Goal: Task Accomplishment & Management: Manage account settings

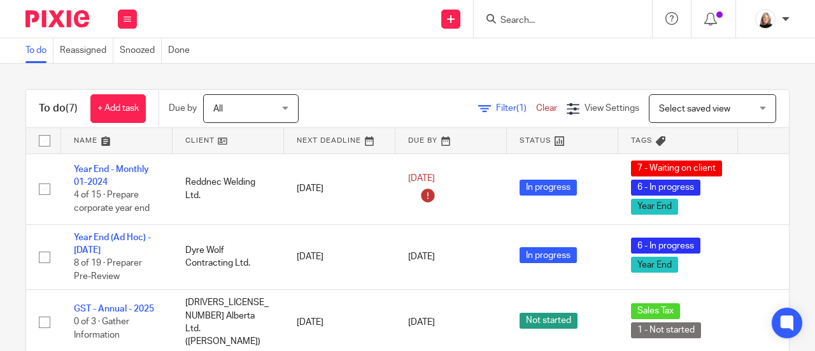
click at [518, 17] on input "Search" at bounding box center [556, 20] width 115 height 11
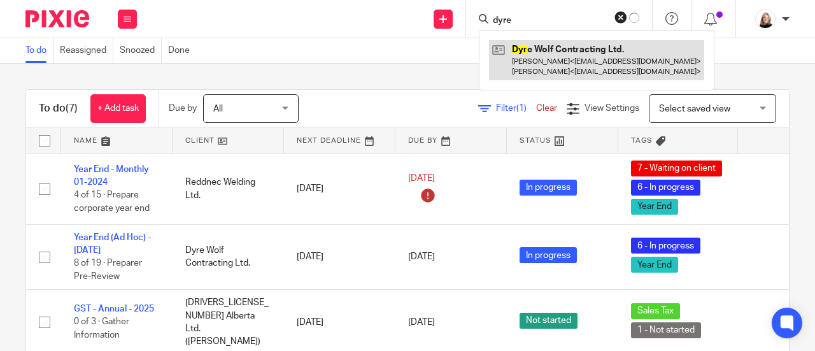
type input "dyre"
click at [532, 50] on link at bounding box center [596, 59] width 215 height 39
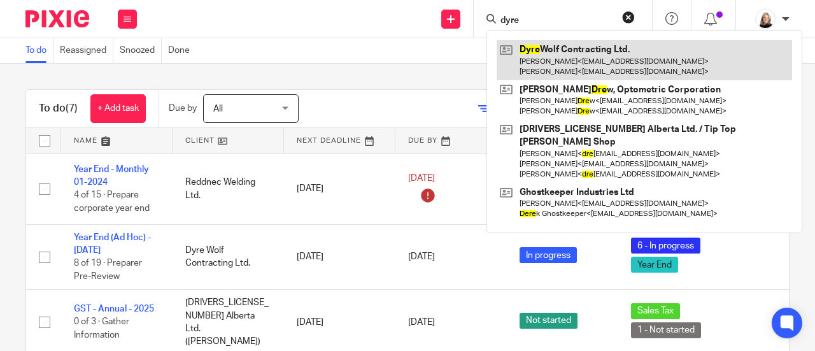
click at [533, 62] on link at bounding box center [644, 59] width 295 height 39
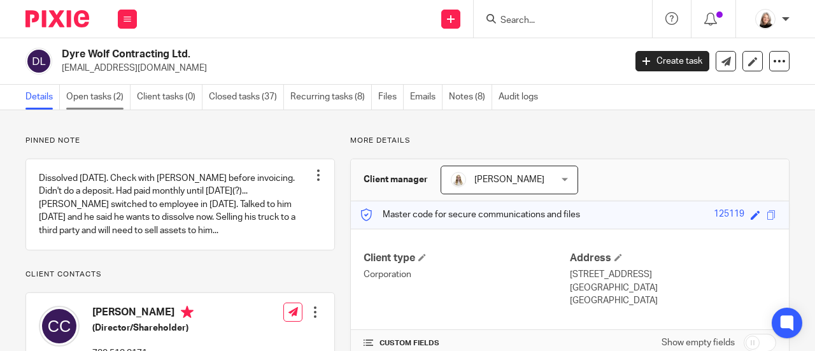
click at [93, 102] on link "Open tasks (2)" at bounding box center [98, 97] width 64 height 25
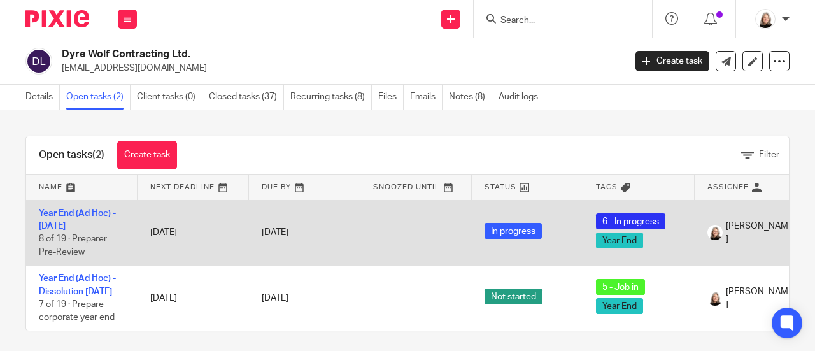
scroll to position [27, 0]
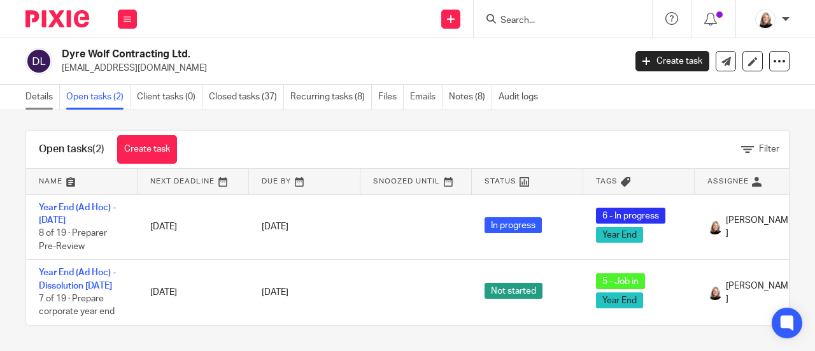
click at [44, 103] on link "Details" at bounding box center [42, 97] width 34 height 25
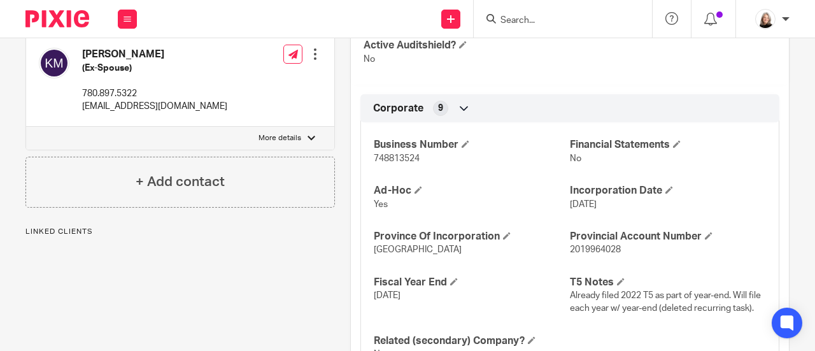
scroll to position [446, 0]
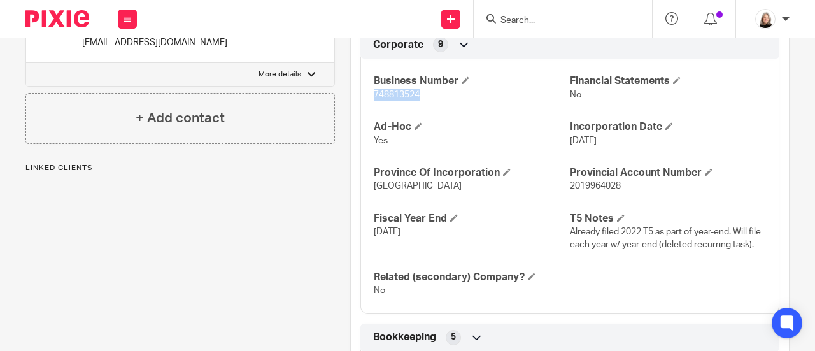
drag, startPoint x: 367, startPoint y: 95, endPoint x: 416, endPoint y: 99, distance: 49.8
click at [416, 99] on div "Business Number 748813524 Financial Statements No Ad-Hoc Yes Incorporation Date…" at bounding box center [569, 181] width 419 height 264
copy span "748813524"
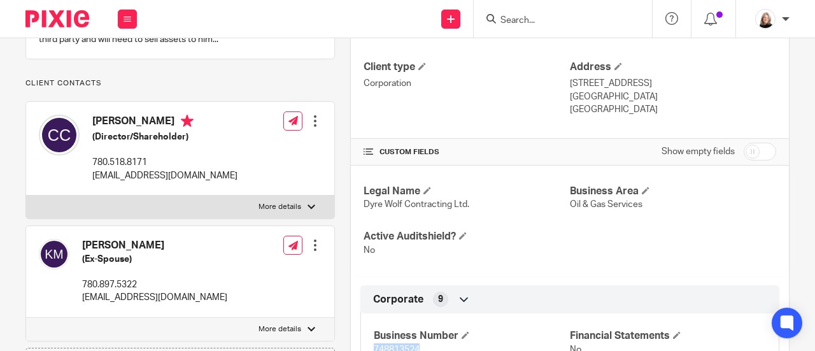
scroll to position [0, 0]
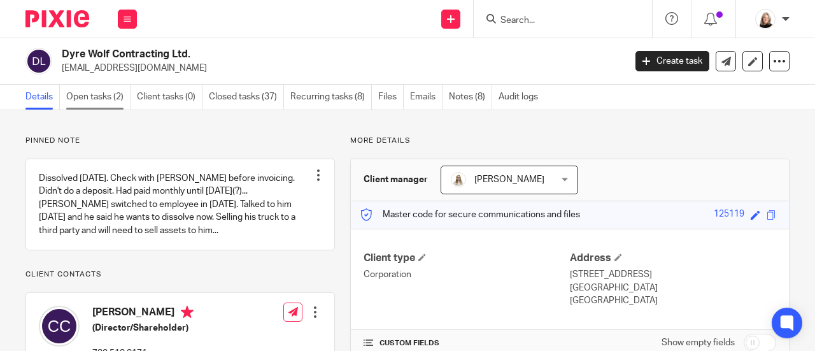
click at [93, 97] on link "Open tasks (2)" at bounding box center [98, 97] width 64 height 25
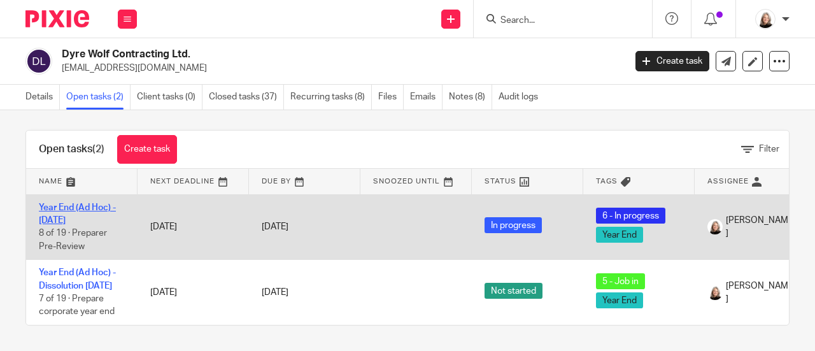
scroll to position [27, 0]
click at [87, 203] on link "Year End (Ad Hoc) - [DATE]" at bounding box center [77, 214] width 77 height 22
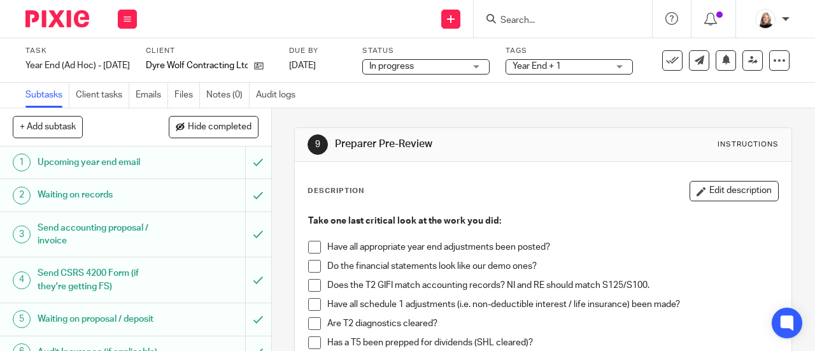
click at [313, 245] on span at bounding box center [314, 247] width 13 height 13
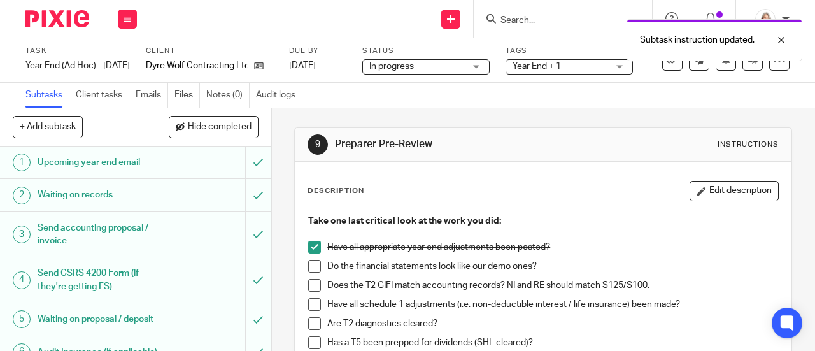
click at [314, 264] on span at bounding box center [314, 266] width 13 height 13
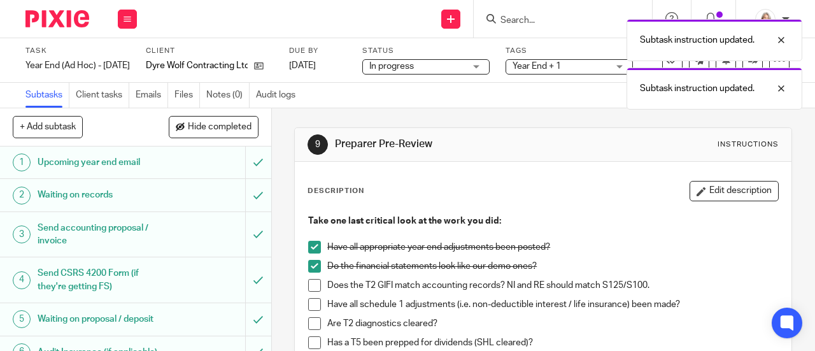
click at [309, 279] on span at bounding box center [314, 285] width 13 height 13
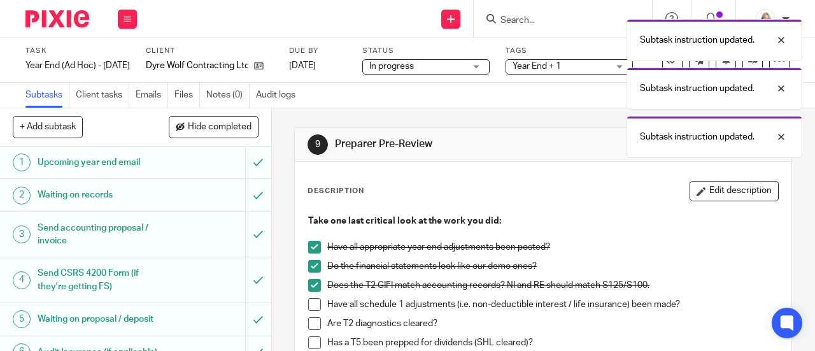
click at [308, 297] on ul "Have all appropriate year end adjustments been posted? Do the financial stateme…" at bounding box center [543, 317] width 470 height 153
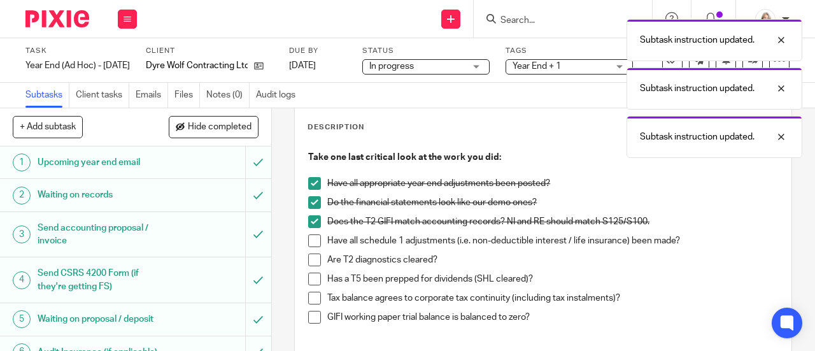
click at [313, 243] on span at bounding box center [314, 240] width 13 height 13
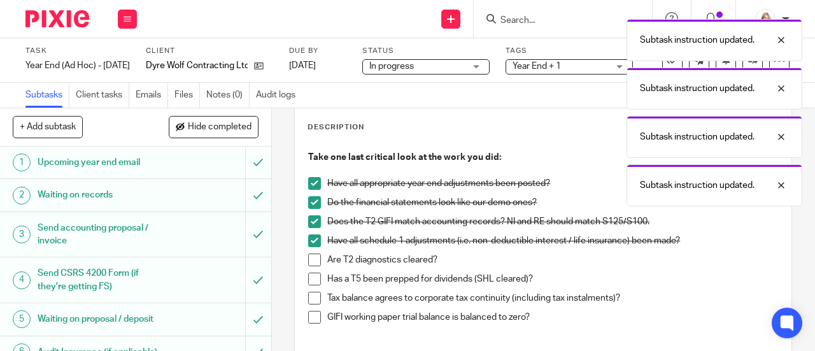
click at [311, 257] on span at bounding box center [314, 259] width 13 height 13
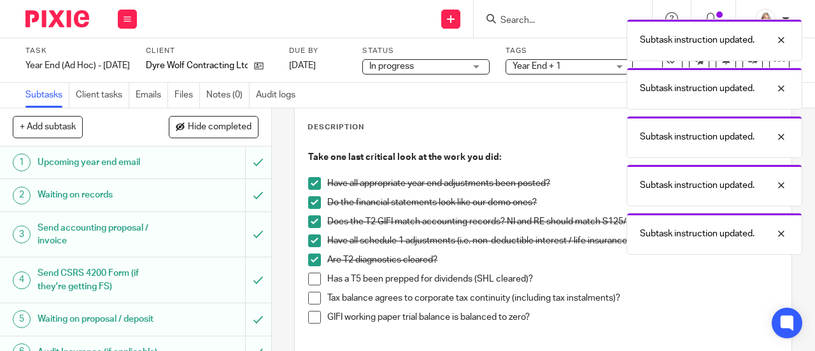
click at [308, 274] on span at bounding box center [314, 279] width 13 height 13
click at [308, 283] on span at bounding box center [314, 279] width 13 height 13
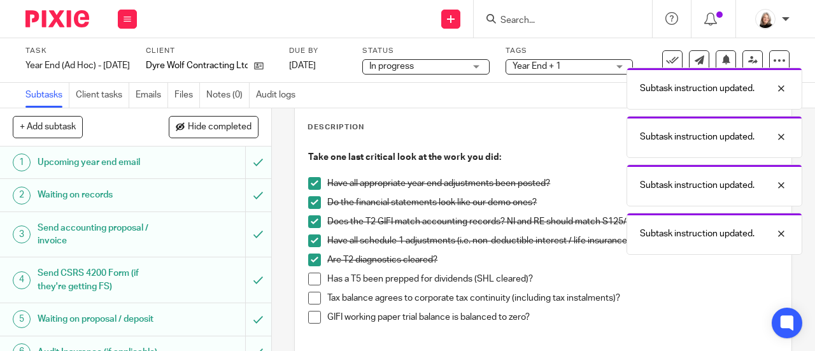
click at [308, 292] on span at bounding box center [314, 298] width 13 height 13
click at [308, 280] on span at bounding box center [314, 279] width 13 height 13
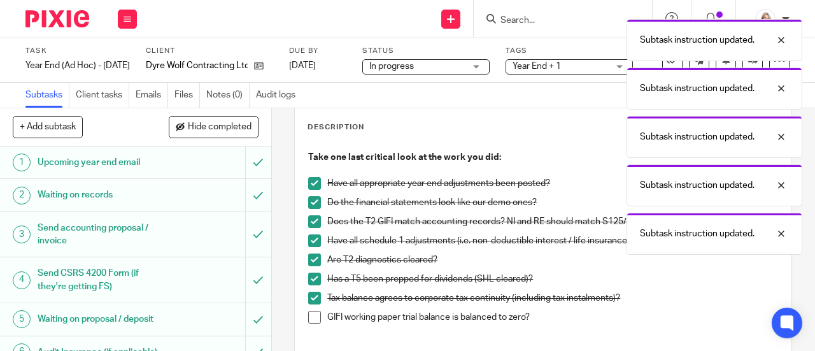
click at [308, 316] on span at bounding box center [314, 317] width 13 height 13
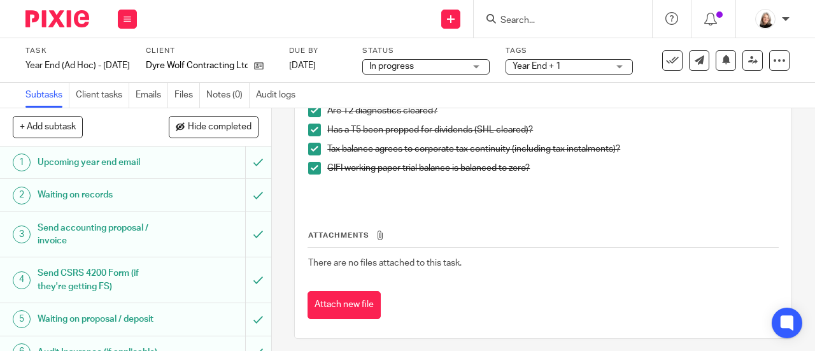
scroll to position [218, 0]
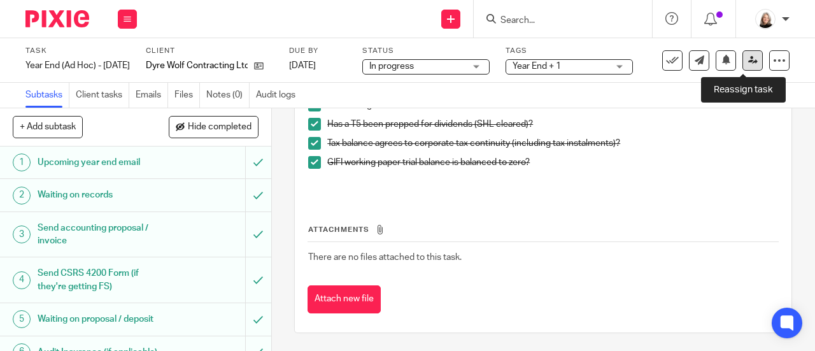
click at [745, 67] on link at bounding box center [752, 60] width 20 height 20
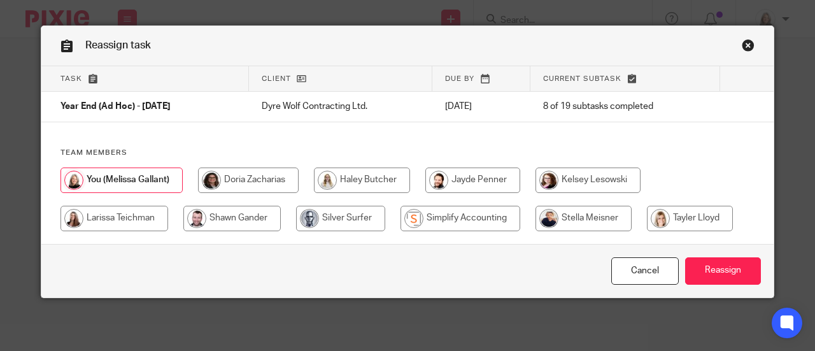
click at [675, 222] on input "radio" at bounding box center [690, 218] width 86 height 25
radio input "true"
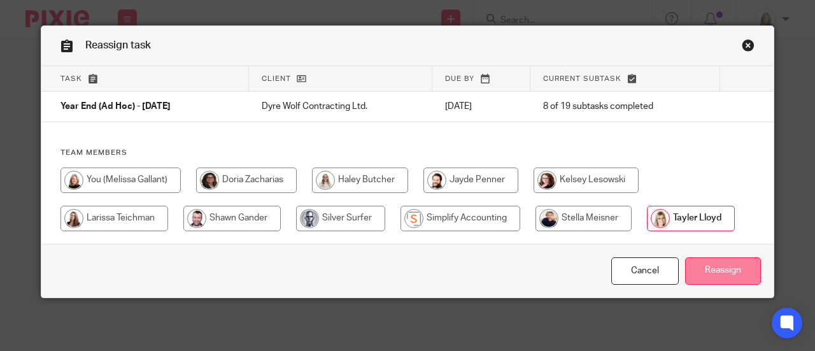
click at [717, 272] on input "Reassign" at bounding box center [723, 270] width 76 height 27
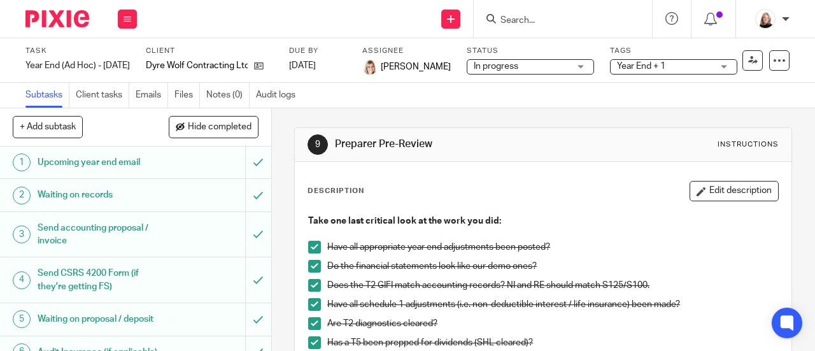
click at [53, 14] on img at bounding box center [57, 18] width 64 height 17
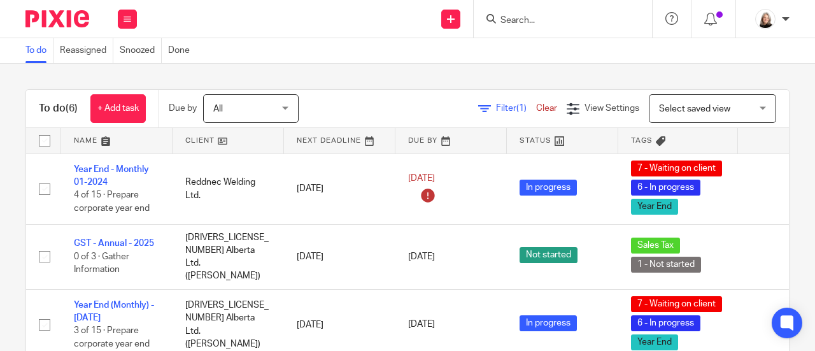
click at [506, 17] on input "Search" at bounding box center [556, 20] width 115 height 11
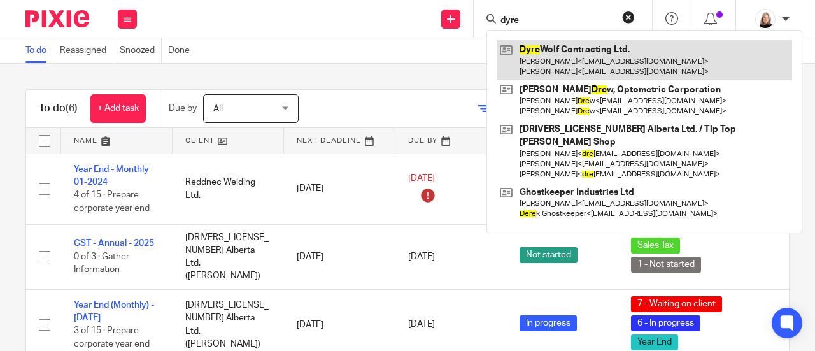
type input "dyre"
click at [535, 59] on link at bounding box center [644, 59] width 295 height 39
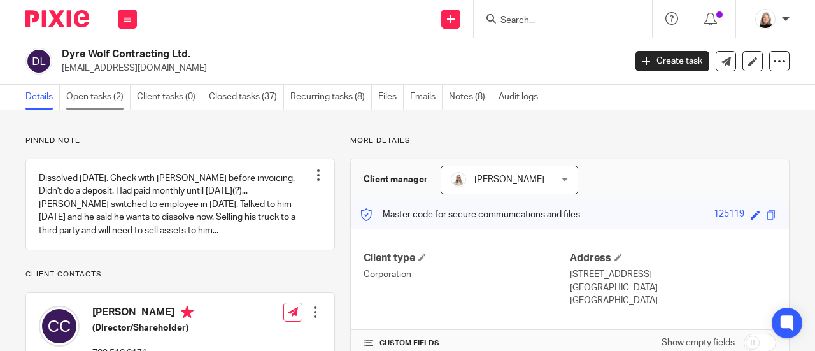
click at [114, 99] on link "Open tasks (2)" at bounding box center [98, 97] width 64 height 25
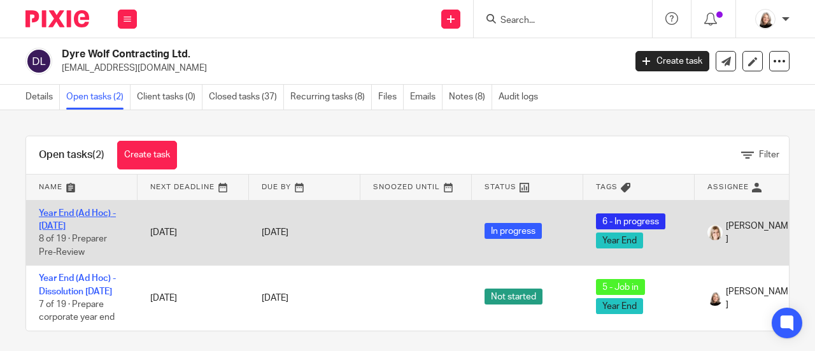
click at [61, 224] on link "Year End (Ad Hoc) - [DATE]" at bounding box center [77, 220] width 77 height 22
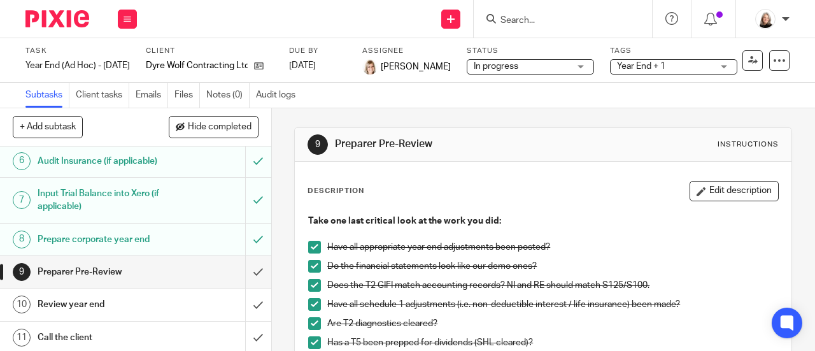
scroll to position [255, 0]
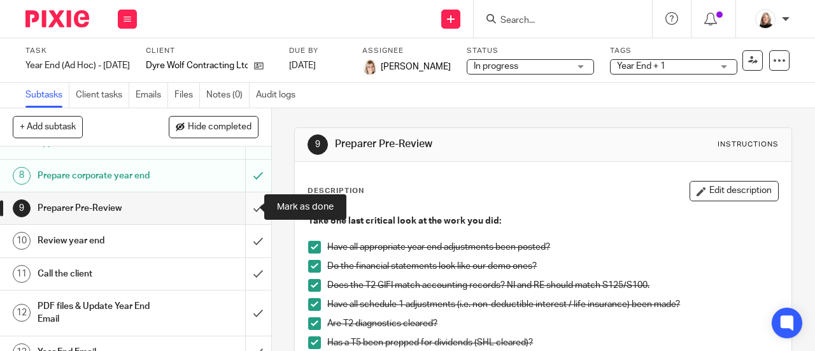
click at [243, 206] on input "submit" at bounding box center [135, 208] width 271 height 32
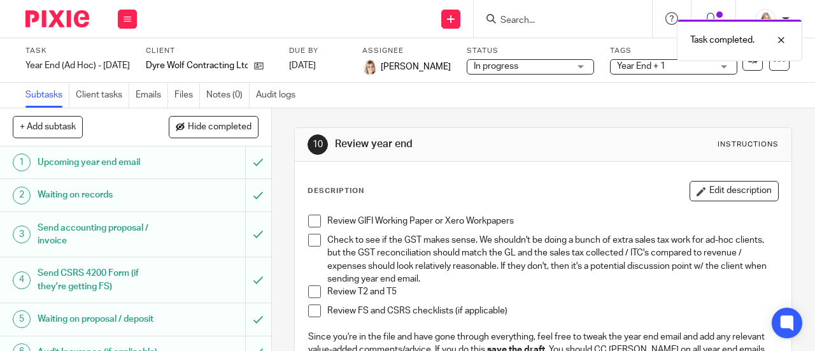
click at [625, 72] on span "Year End + 1" at bounding box center [665, 66] width 96 height 13
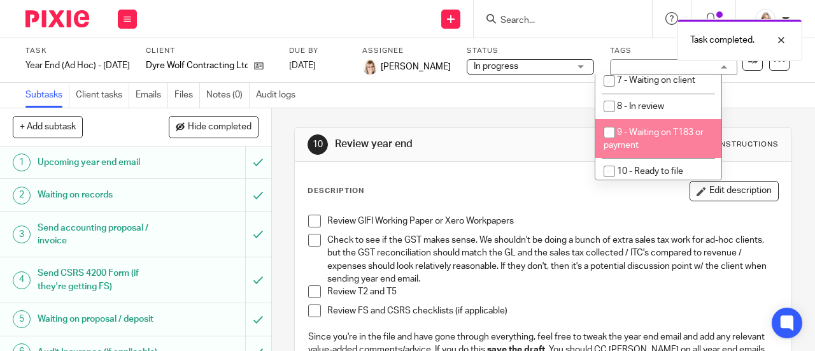
scroll to position [509, 0]
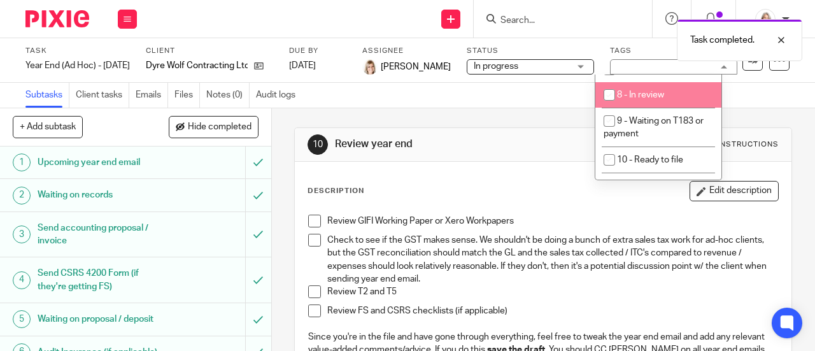
click at [650, 99] on span "8 - In review" at bounding box center [640, 94] width 47 height 9
checkbox input "true"
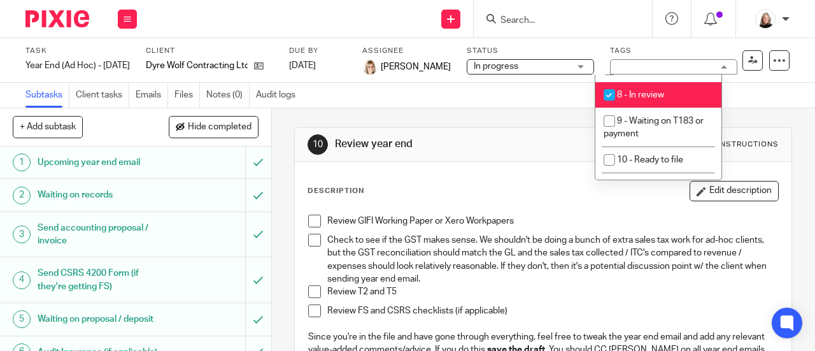
click at [648, 48] on span "6 - In progress" at bounding box center [645, 43] width 57 height 9
checkbox input "false"
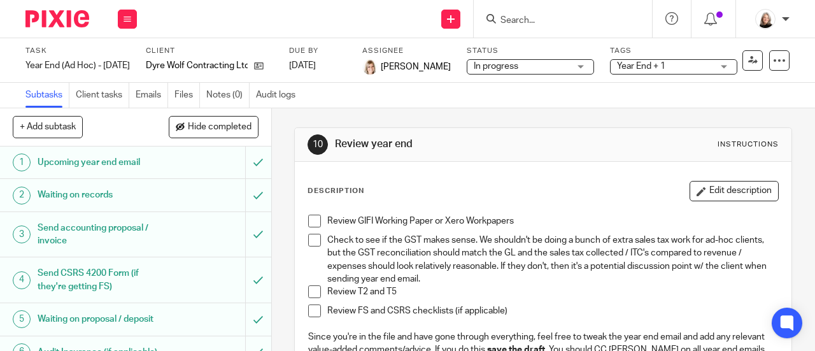
click at [60, 17] on img at bounding box center [57, 18] width 64 height 17
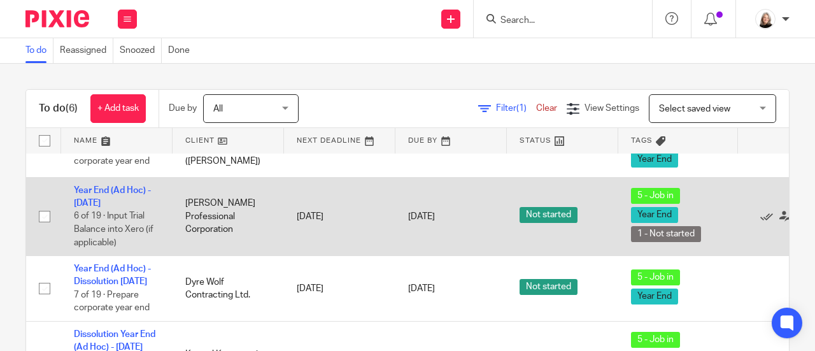
scroll to position [191, 0]
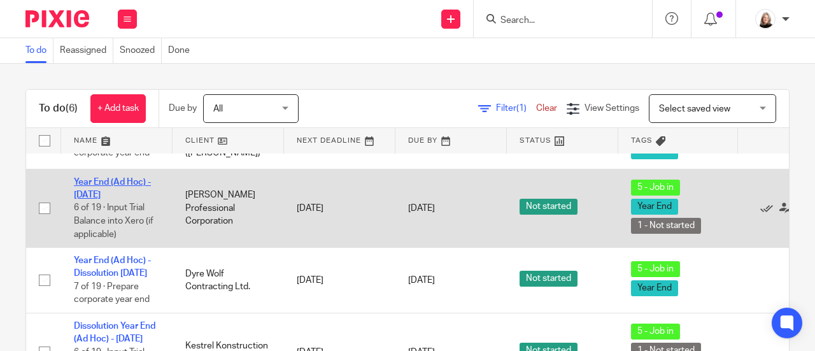
click at [113, 180] on link "Year End (Ad Hoc) - August 2025" at bounding box center [112, 189] width 77 height 22
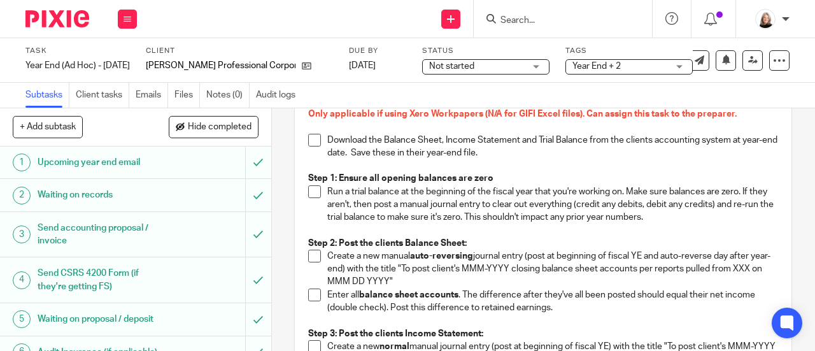
scroll to position [127, 0]
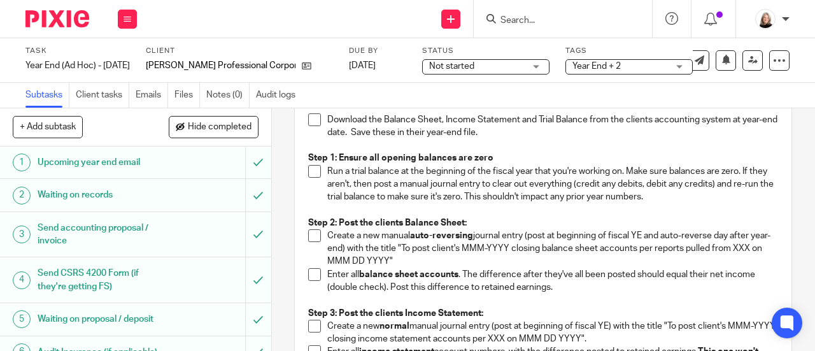
click at [504, 66] on span "Not started" at bounding box center [477, 66] width 96 height 13
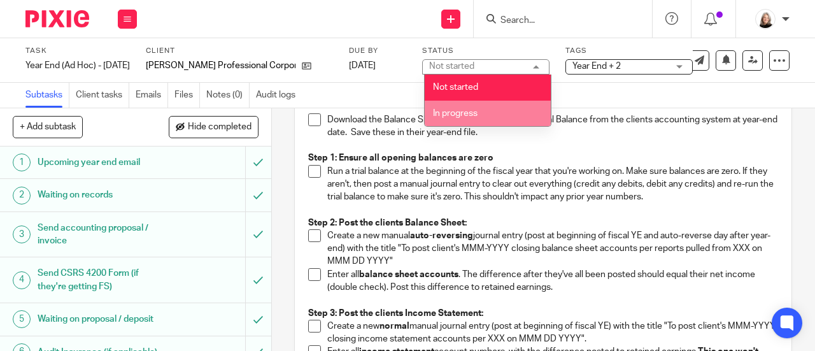
click at [489, 108] on li "In progress" at bounding box center [488, 114] width 126 height 26
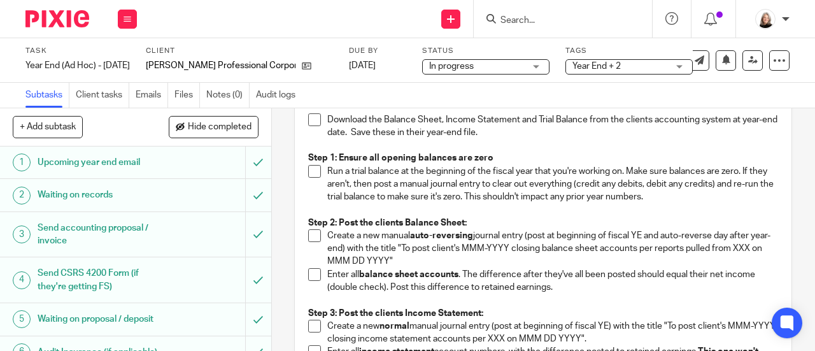
click at [599, 67] on span "Year End + 2" at bounding box center [596, 66] width 48 height 9
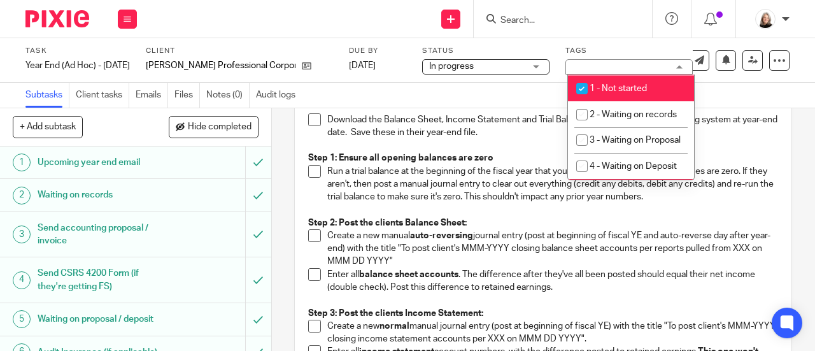
scroll to position [318, 0]
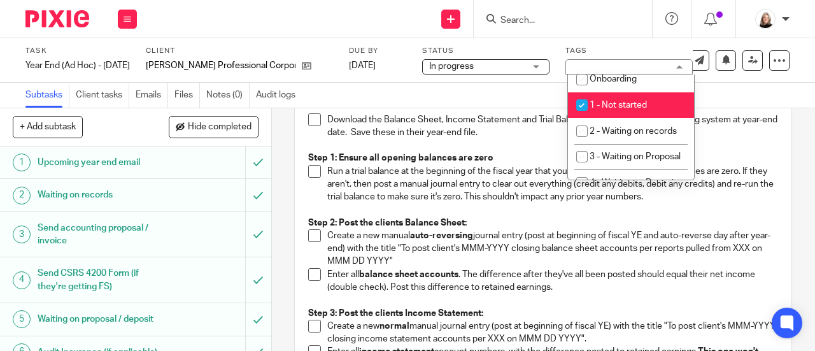
click at [619, 104] on span "1 - Not started" at bounding box center [618, 105] width 57 height 9
checkbox input "false"
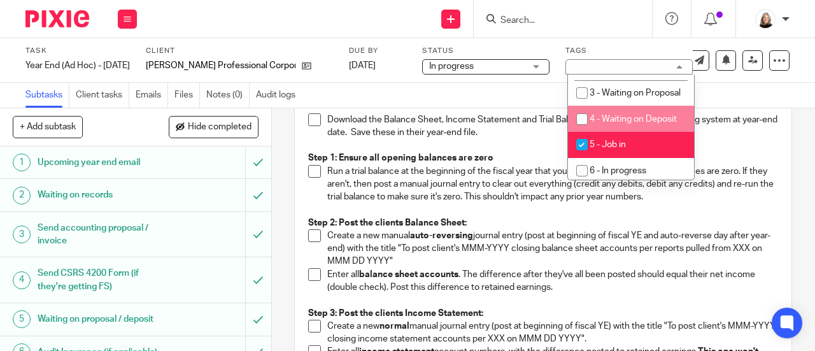
scroll to position [446, 0]
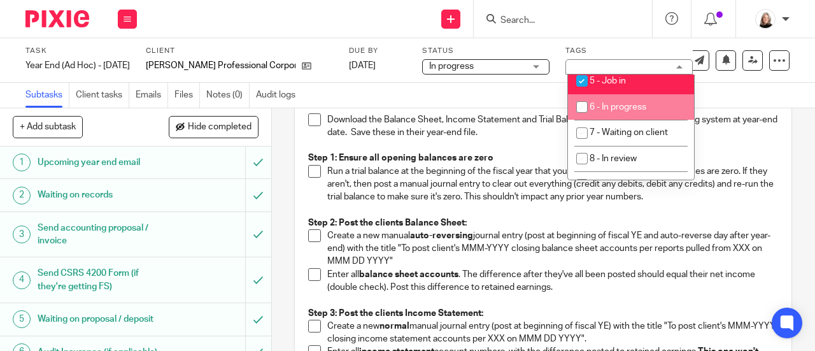
click at [622, 120] on li "6 - In progress" at bounding box center [631, 107] width 126 height 26
checkbox input "true"
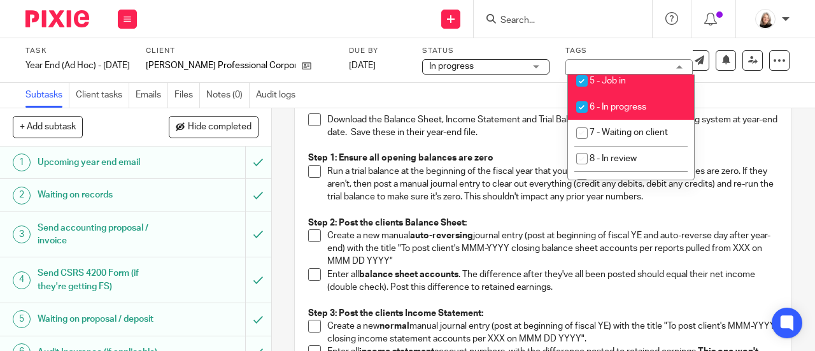
click at [624, 85] on span "5 - Job in" at bounding box center [608, 80] width 36 height 9
checkbox input "false"
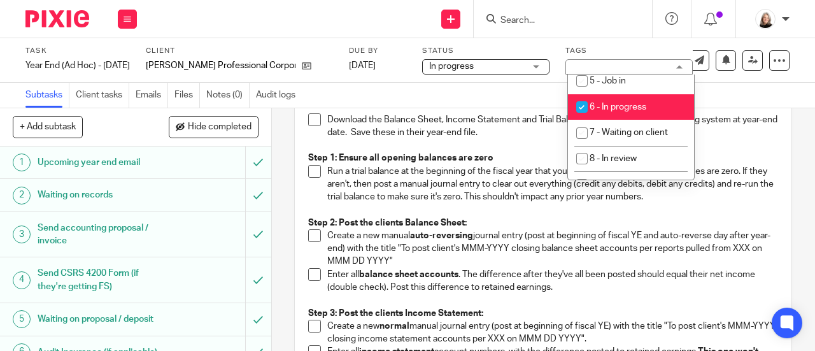
click at [537, 101] on div "Subtasks Client tasks Emails Files Notes (0) Audit logs" at bounding box center [407, 95] width 815 height 25
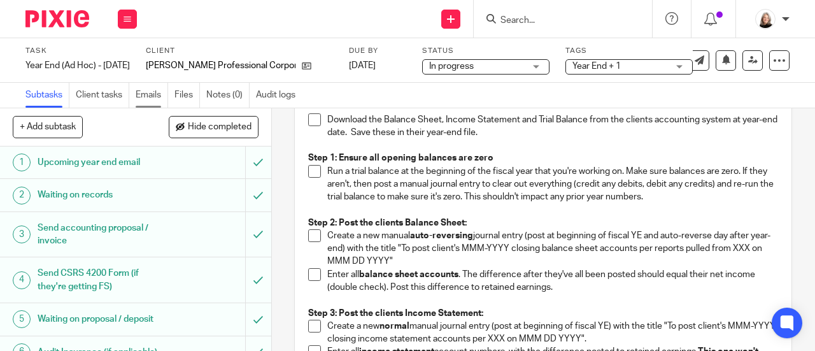
click at [141, 89] on link "Emails" at bounding box center [152, 95] width 32 height 25
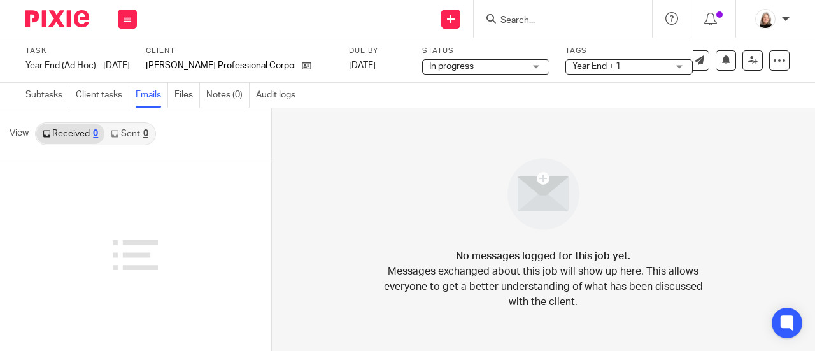
click at [136, 137] on link "Sent 0" at bounding box center [129, 134] width 50 height 20
click at [523, 17] on input "Search" at bounding box center [556, 20] width 115 height 11
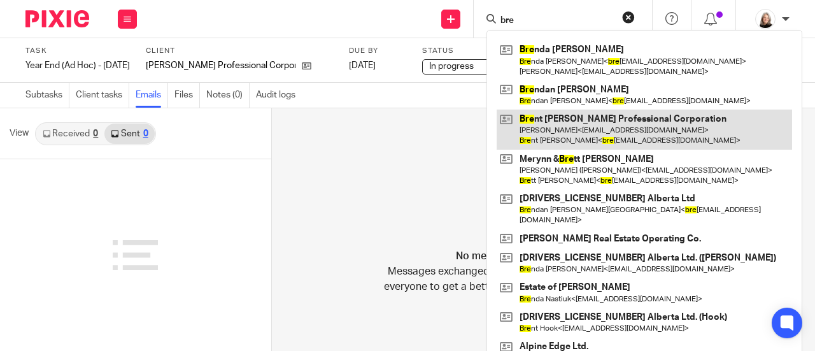
type input "bre"
click at [579, 126] on link at bounding box center [644, 129] width 295 height 39
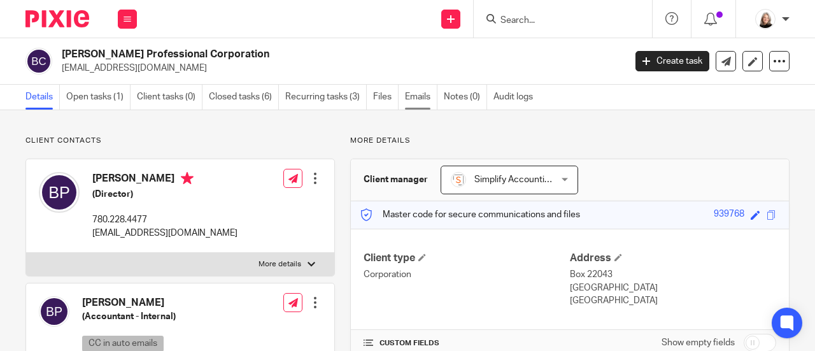
click at [414, 93] on link "Emails" at bounding box center [421, 97] width 32 height 25
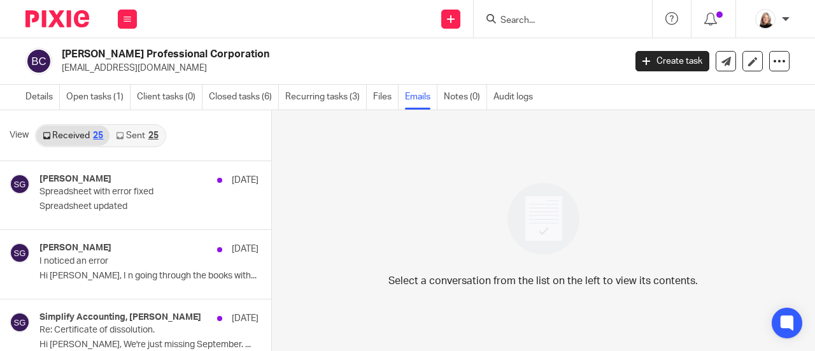
click at [142, 138] on link "Sent 25" at bounding box center [137, 135] width 55 height 20
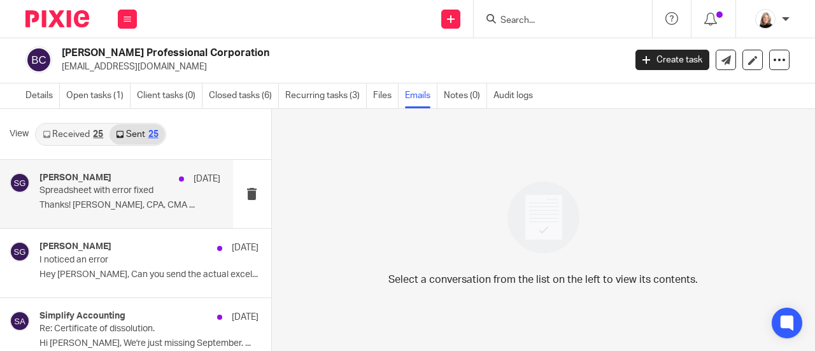
click at [145, 197] on div "Shawn Gander Sep 18 Spreadsheet with error fixed Thanks! Shawn Gander, CPA, CMA…" at bounding box center [129, 194] width 181 height 43
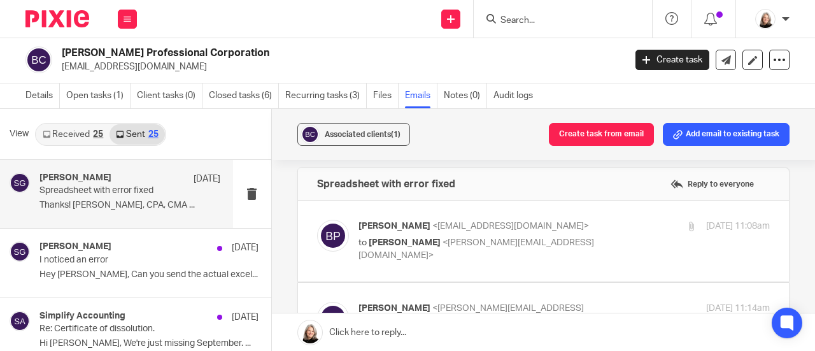
scroll to position [0, 0]
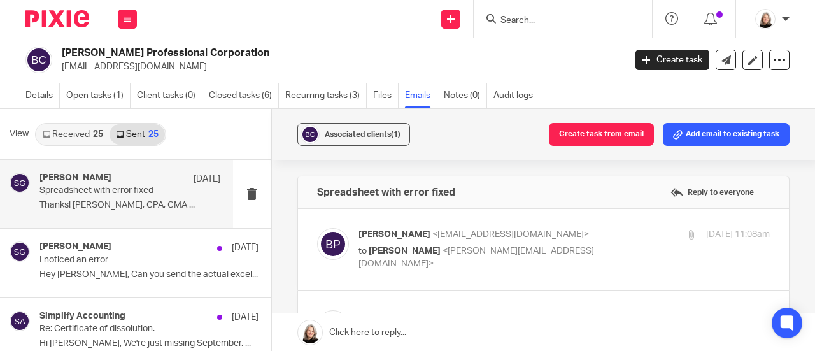
click at [396, 245] on p "to Shawn Gander <shawn@simplifyaccounting.ca>" at bounding box center [496, 258] width 274 height 26
checkbox input "true"
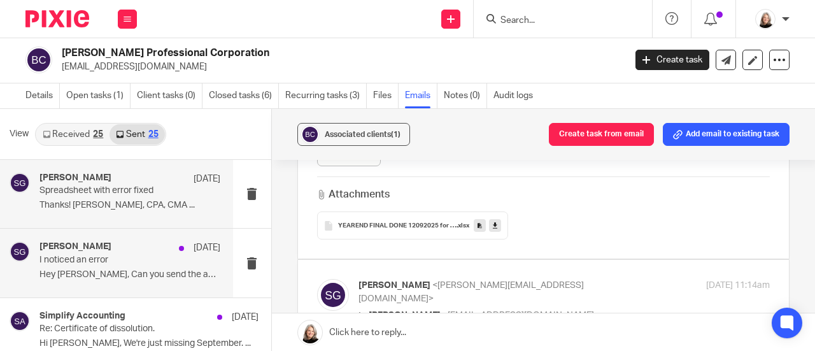
scroll to position [64, 0]
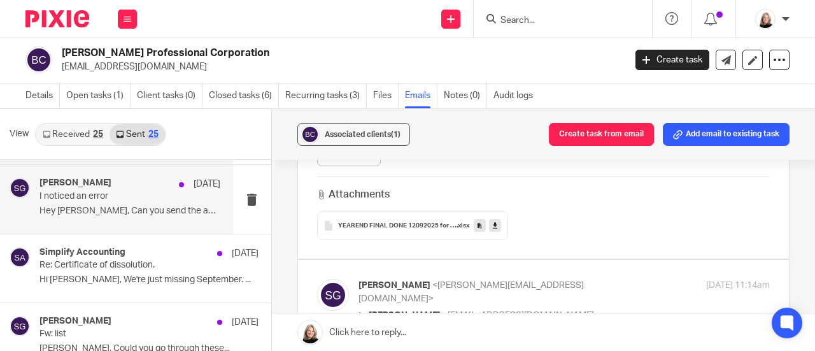
click at [145, 217] on div "Shawn Gander Sep 18 I noticed an error Hey Barb, Can you send the actual excel.…" at bounding box center [129, 199] width 181 height 43
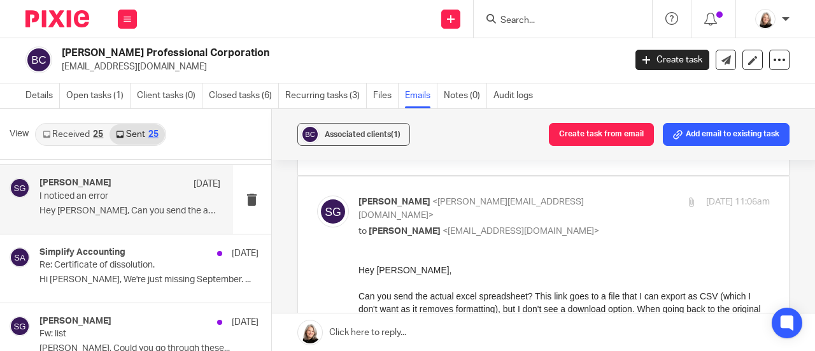
scroll to position [191, 0]
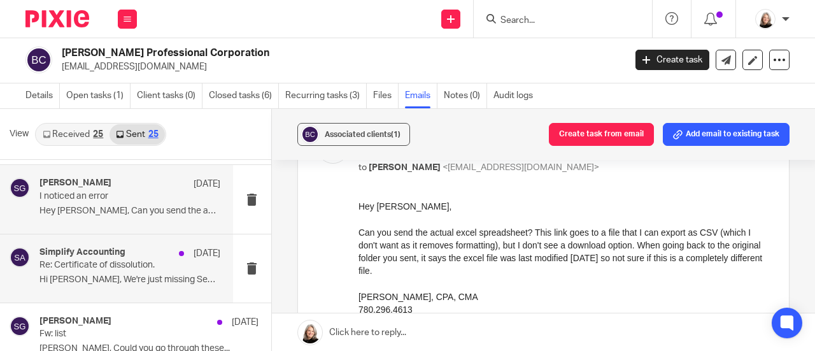
click at [132, 274] on p "Hi Melissa, We're just missing September. ..." at bounding box center [129, 279] width 181 height 11
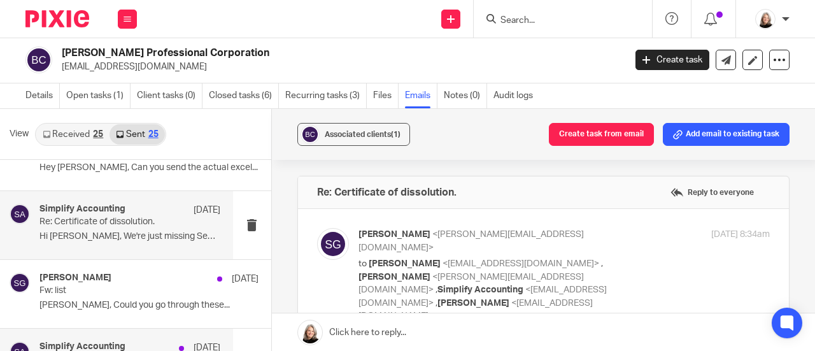
scroll to position [127, 0]
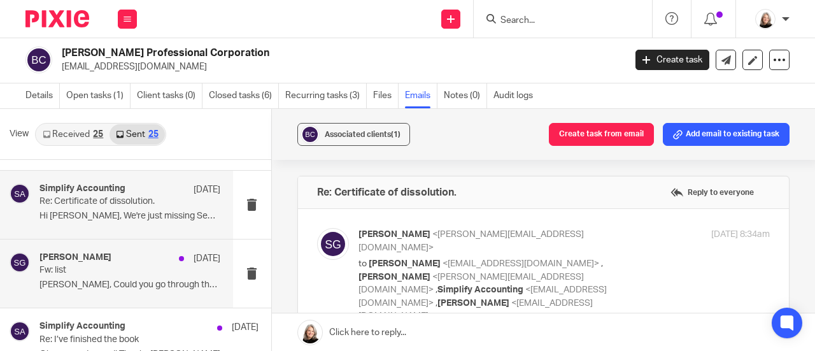
click at [110, 266] on p "Fw: list" at bounding box center [111, 270] width 145 height 11
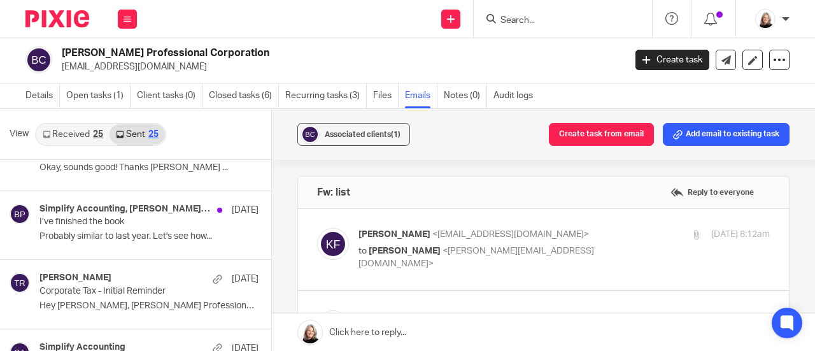
scroll to position [318, 0]
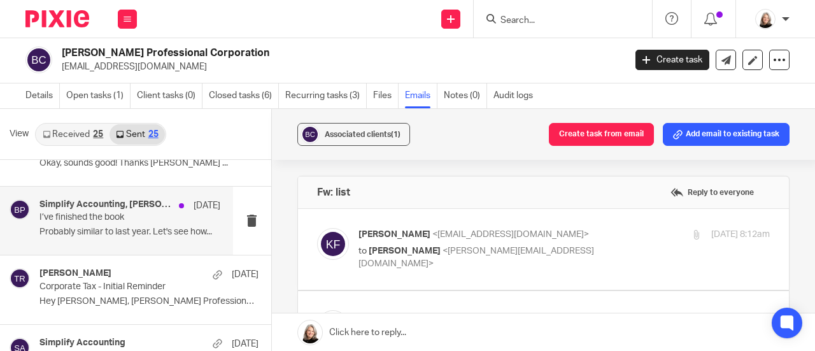
click at [125, 224] on div "Simplify Accounting, Shawn Gander, Barbara Piepgrass Sep 15 I’ve finished the b…" at bounding box center [129, 220] width 181 height 43
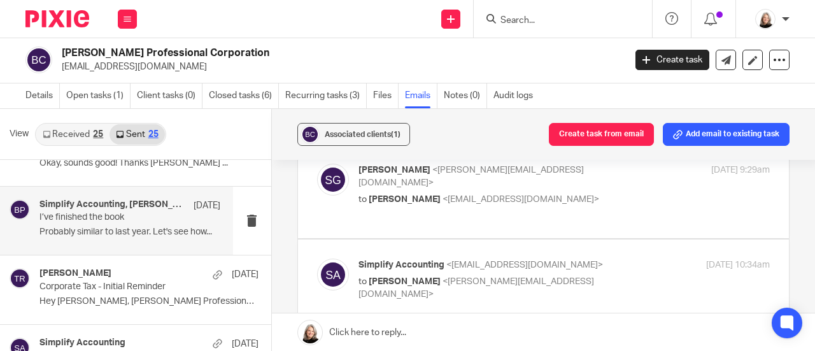
scroll to position [509, 0]
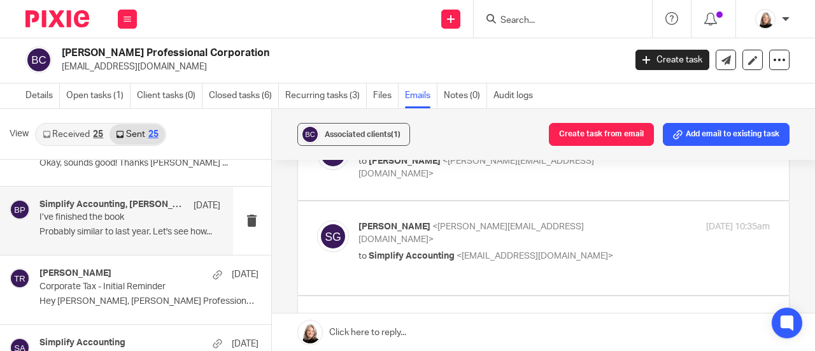
click at [444, 227] on div "Shawn Gander <shawn@simplifyaccounting.ca> to Simplify Accounting <info@simplif…" at bounding box center [543, 247] width 453 height 55
click at [444, 252] on span "Simplify Accounting" at bounding box center [412, 256] width 86 height 9
checkbox input "true"
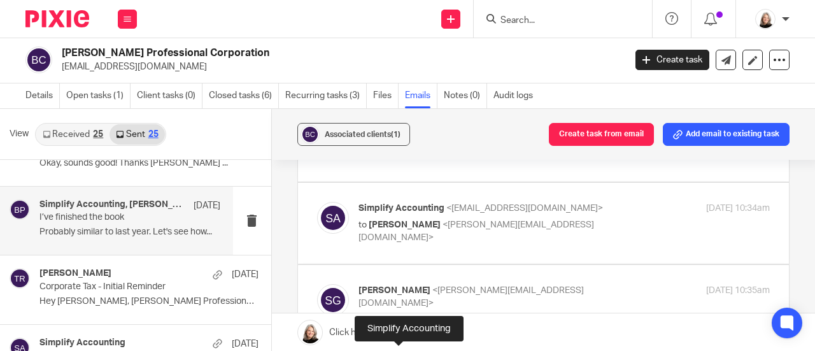
scroll to position [382, 0]
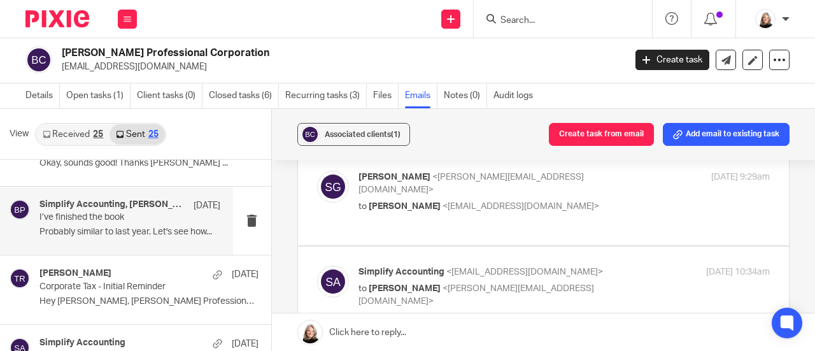
click at [442, 266] on div "Simplify Accounting <info@simplifyaccounting.ca> to Shawn Gander <shawn@simplif…" at bounding box center [564, 287] width 411 height 43
checkbox input "true"
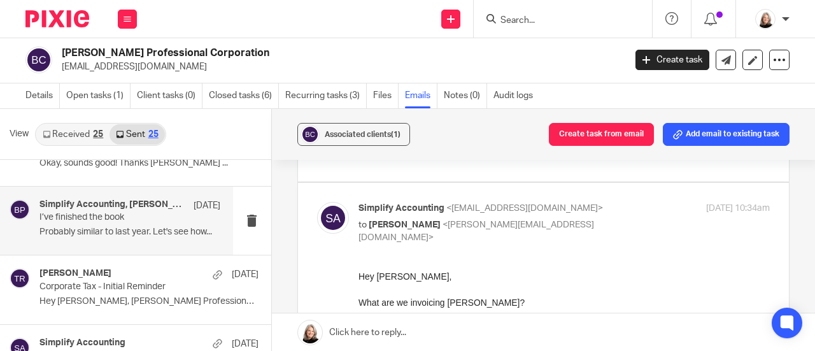
scroll to position [318, 0]
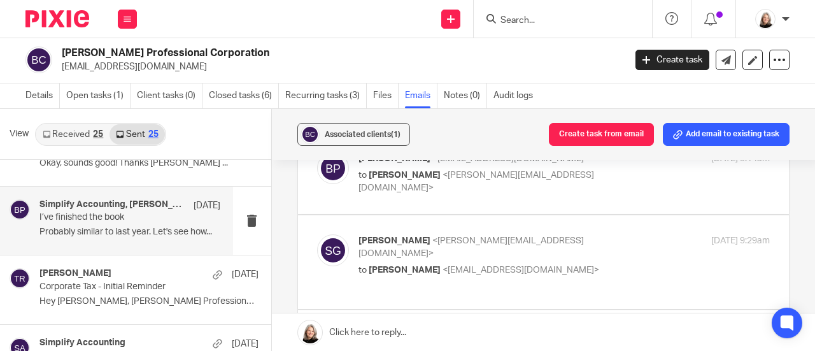
click at [447, 235] on div "Shawn Gander <shawn@simplifyaccounting.ca> to Barbara Piepgrass <barbarapiepgra…" at bounding box center [564, 255] width 411 height 43
checkbox input "true"
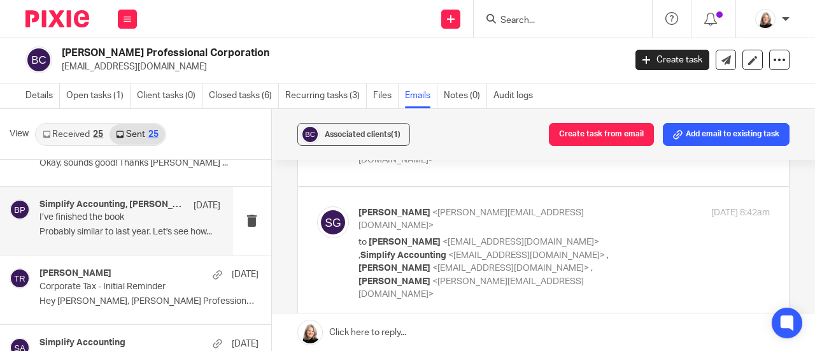
scroll to position [127, 0]
click at [452, 280] on span "<melissa@simplifyaccounting.ca>" at bounding box center [471, 291] width 225 height 22
checkbox input "true"
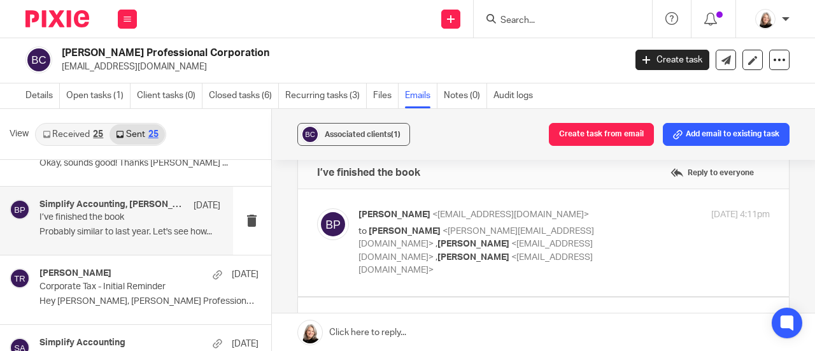
scroll to position [0, 0]
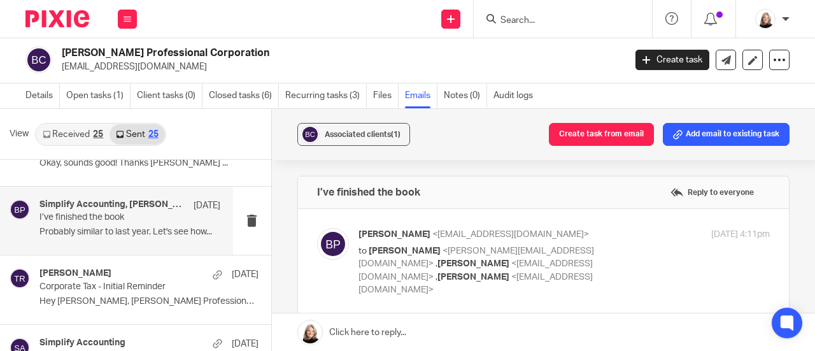
click at [400, 242] on div "Barbara Piepgrass <barbarapiepgrass@gmail.com> to Shawn Gander <shawn@simplifya…" at bounding box center [496, 262] width 274 height 69
checkbox input "true"
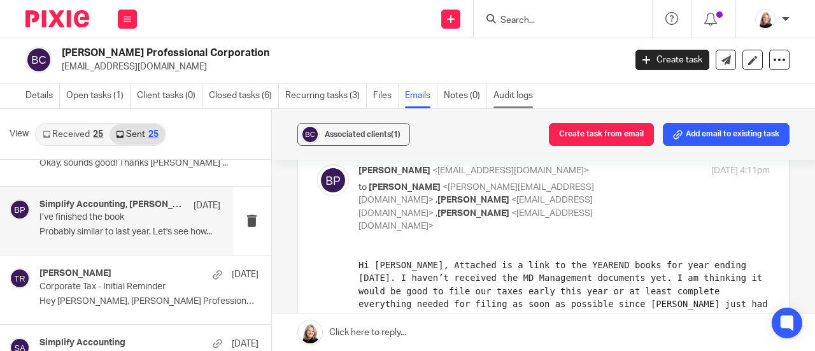
click at [507, 92] on link "Audit logs" at bounding box center [517, 95] width 46 height 25
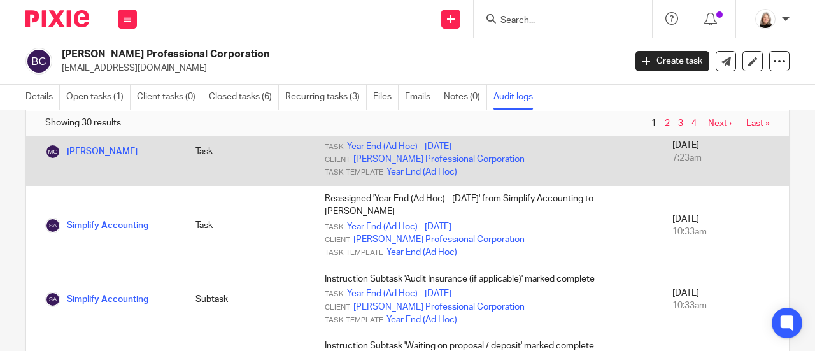
scroll to position [64, 0]
